Goal: Task Accomplishment & Management: Use online tool/utility

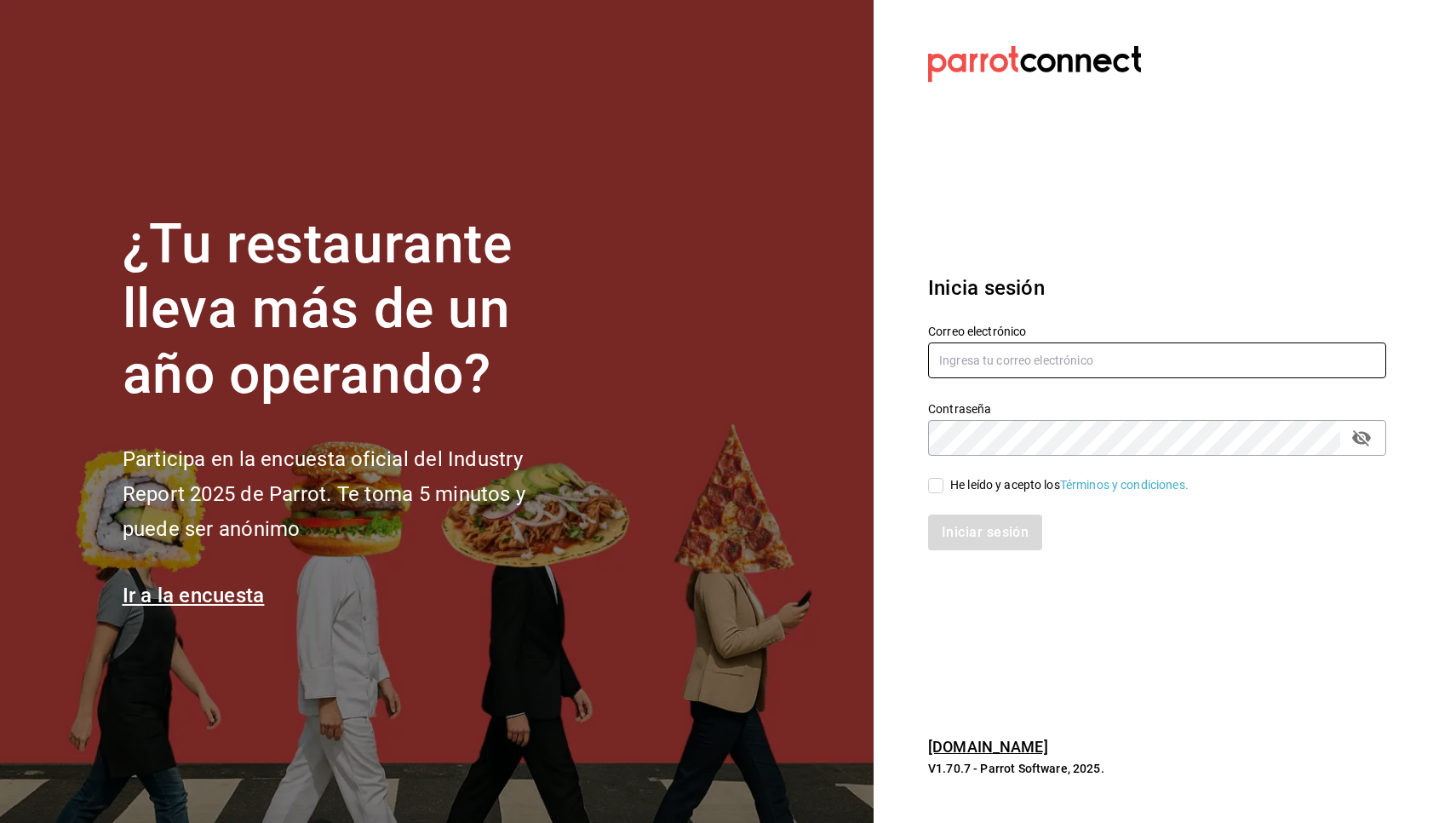
click at [1003, 358] on input "text" at bounding box center [1158, 361] width 458 height 36
type input "[EMAIL_ADDRESS][DOMAIN_NAME]"
click at [940, 485] on input "He leído y acepto los Términos y condiciones." at bounding box center [936, 486] width 16 height 16
checkbox input "true"
click at [944, 528] on button "Iniciar sesión" at bounding box center [986, 533] width 116 height 36
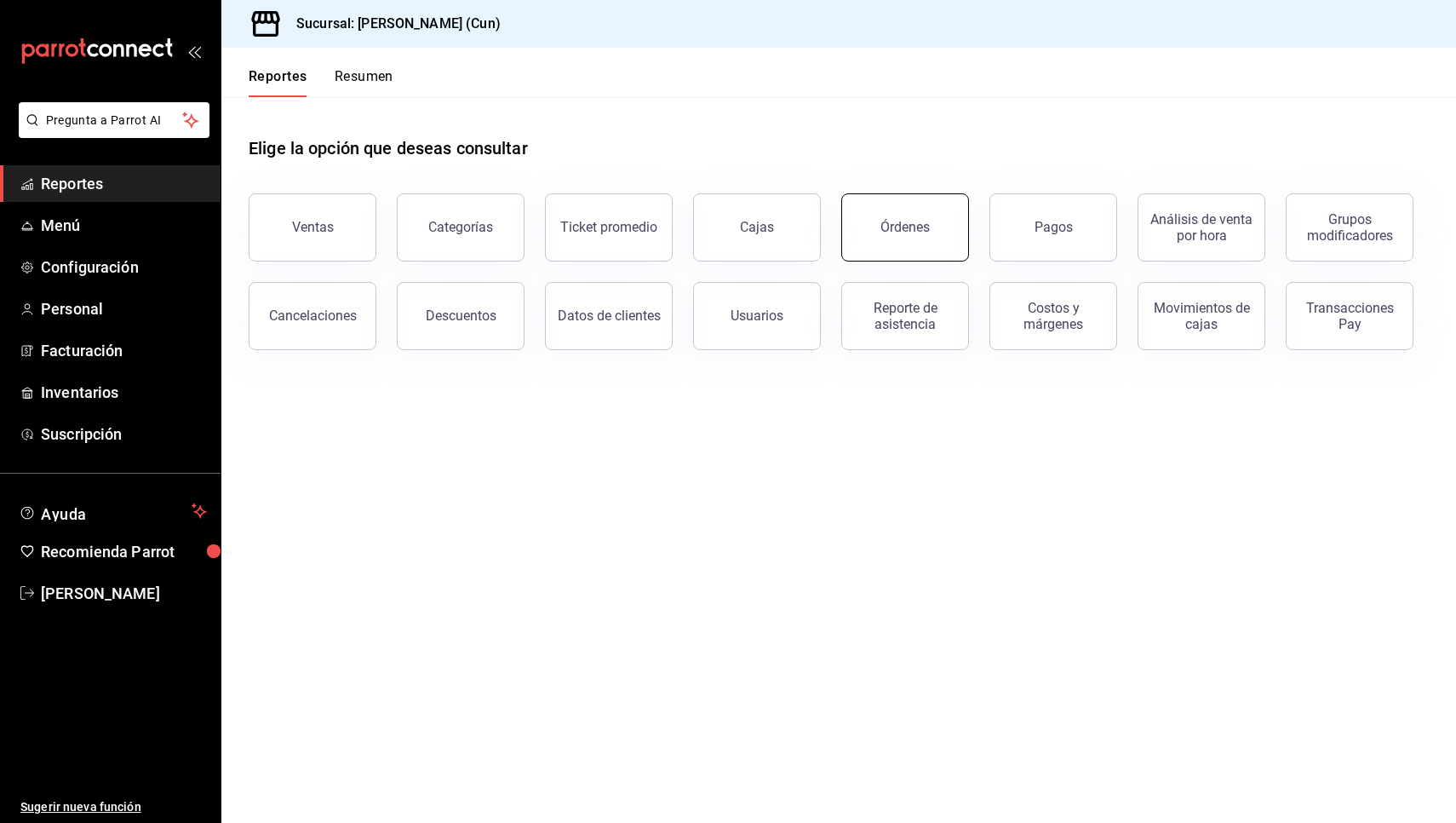
click at [905, 216] on button "Órdenes" at bounding box center [905, 227] width 127 height 68
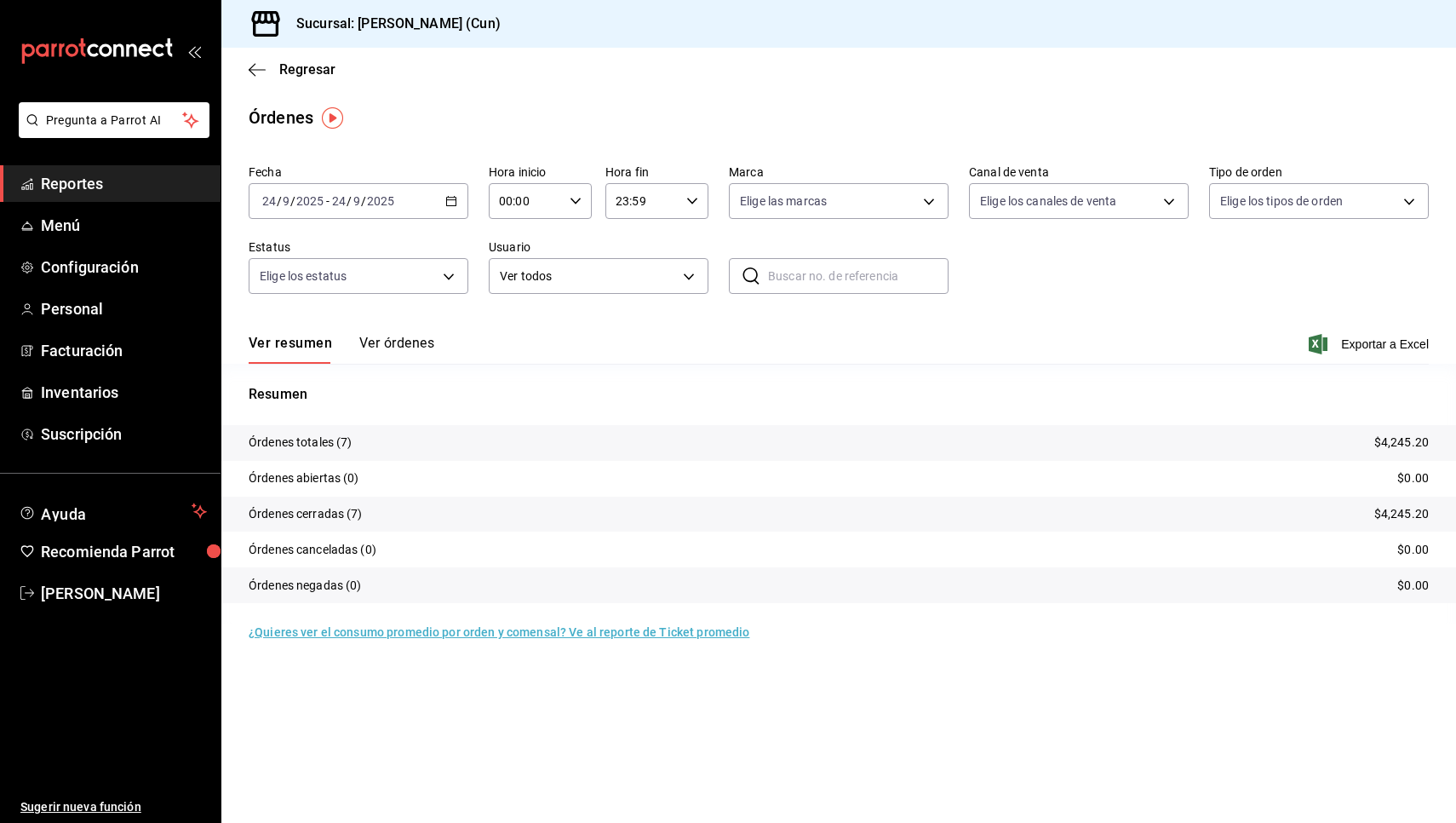
click at [97, 186] on span "Reportes" at bounding box center [123, 183] width 166 height 23
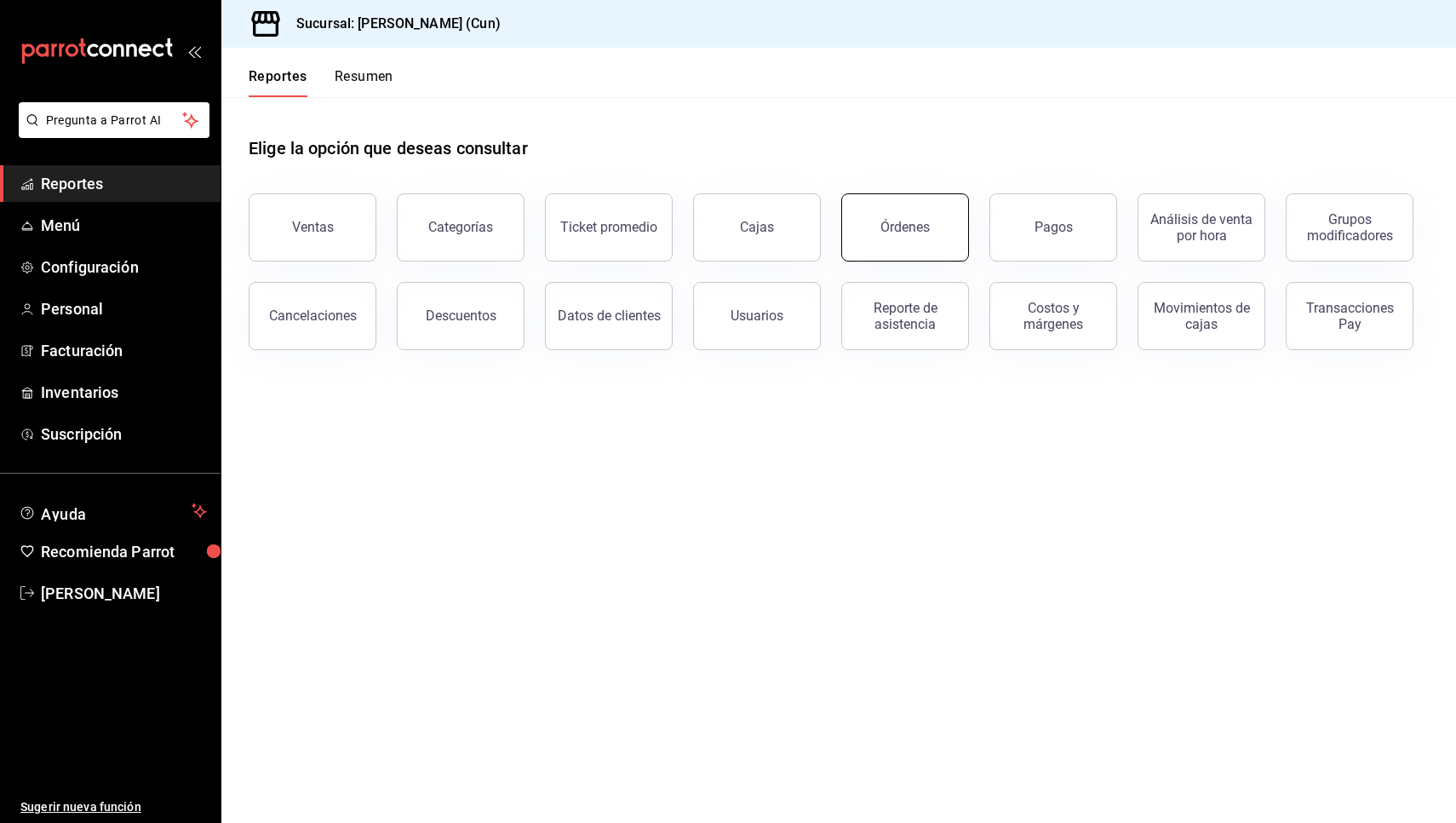
click at [920, 248] on button "Órdenes" at bounding box center [905, 227] width 127 height 68
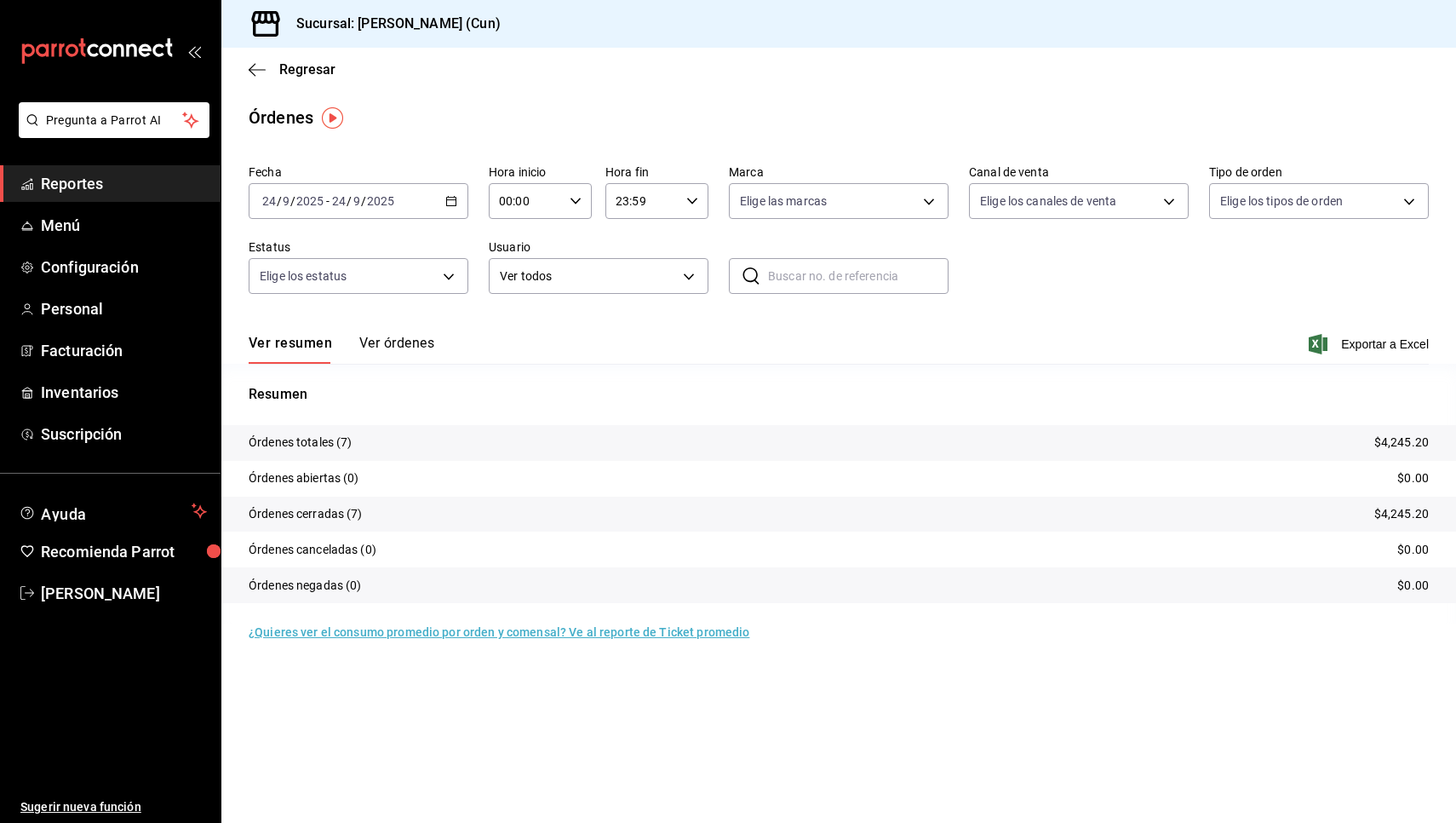
click at [117, 189] on span "Reportes" at bounding box center [123, 183] width 166 height 23
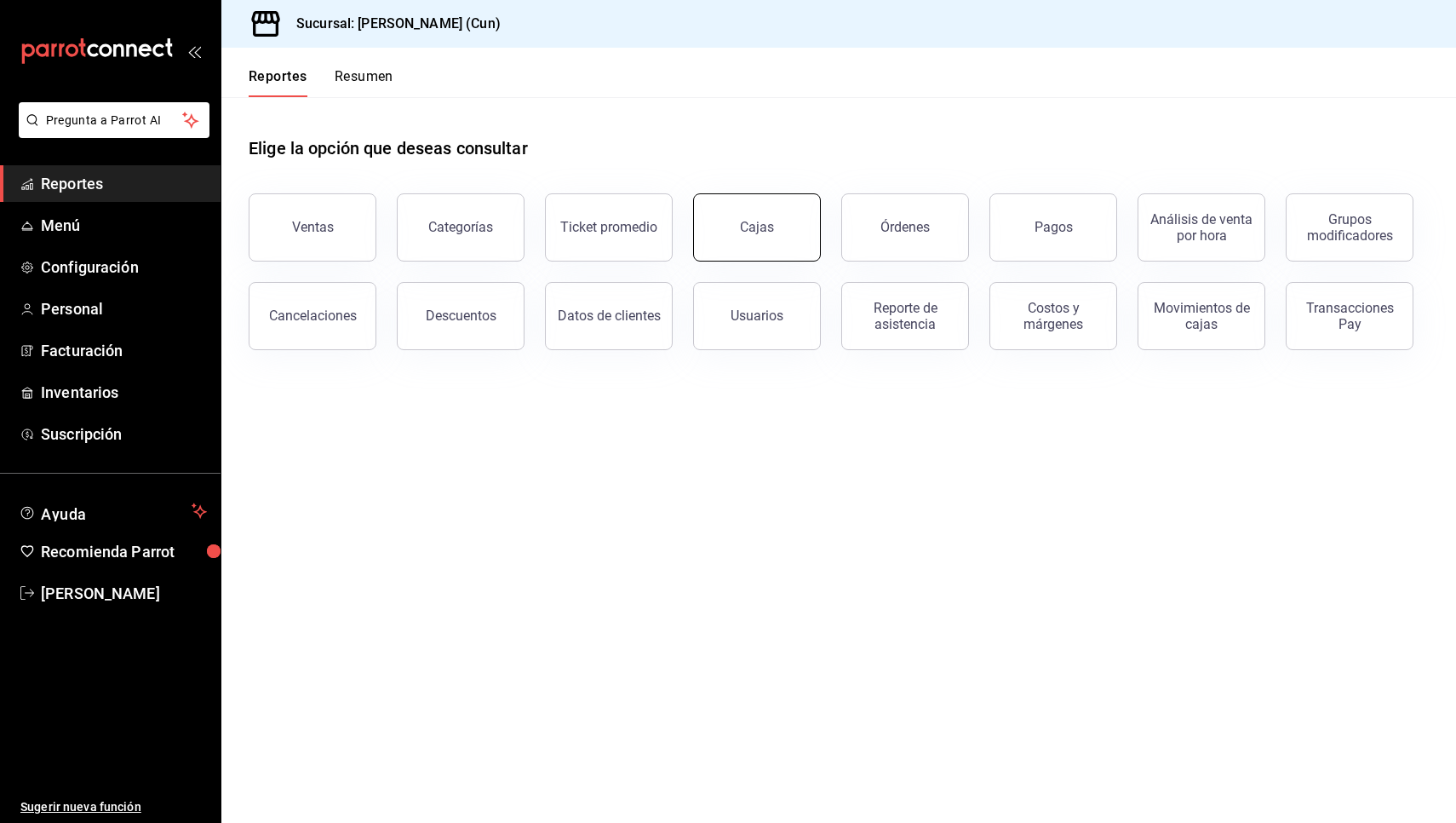
click at [767, 207] on link "Cajas" at bounding box center [757, 227] width 127 height 68
